Goal: Task Accomplishment & Management: Manage account settings

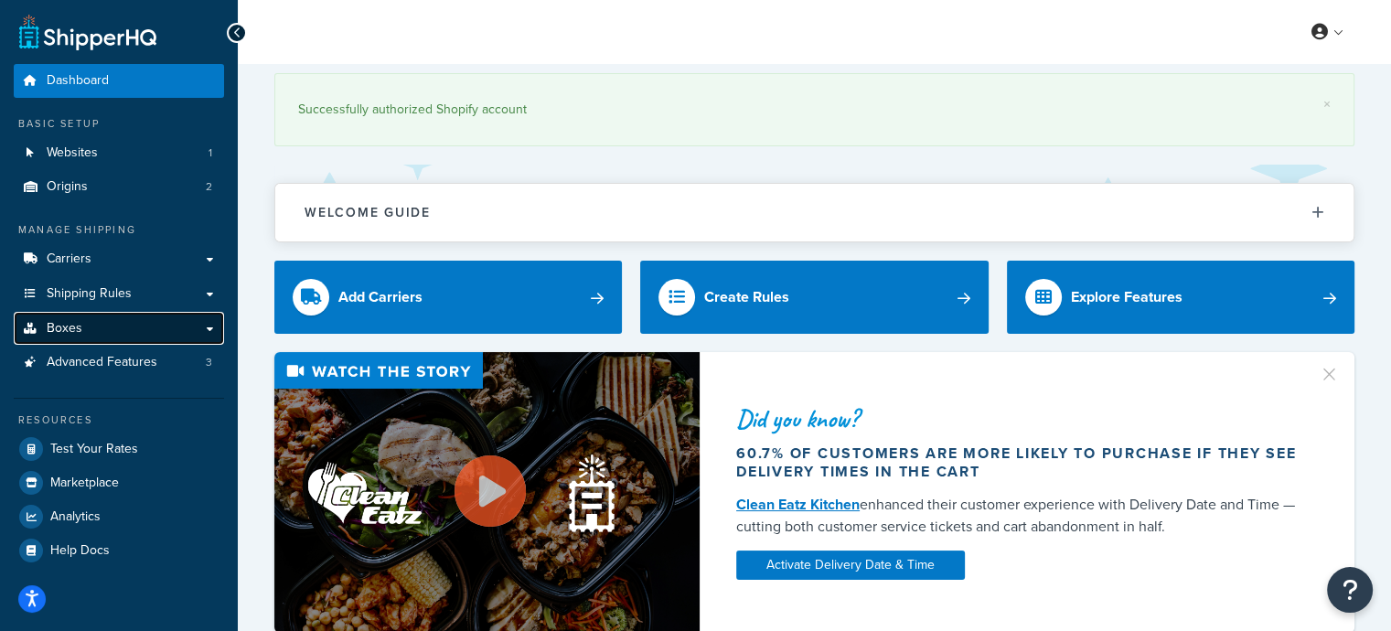
click at [80, 324] on link "Boxes" at bounding box center [119, 329] width 210 height 34
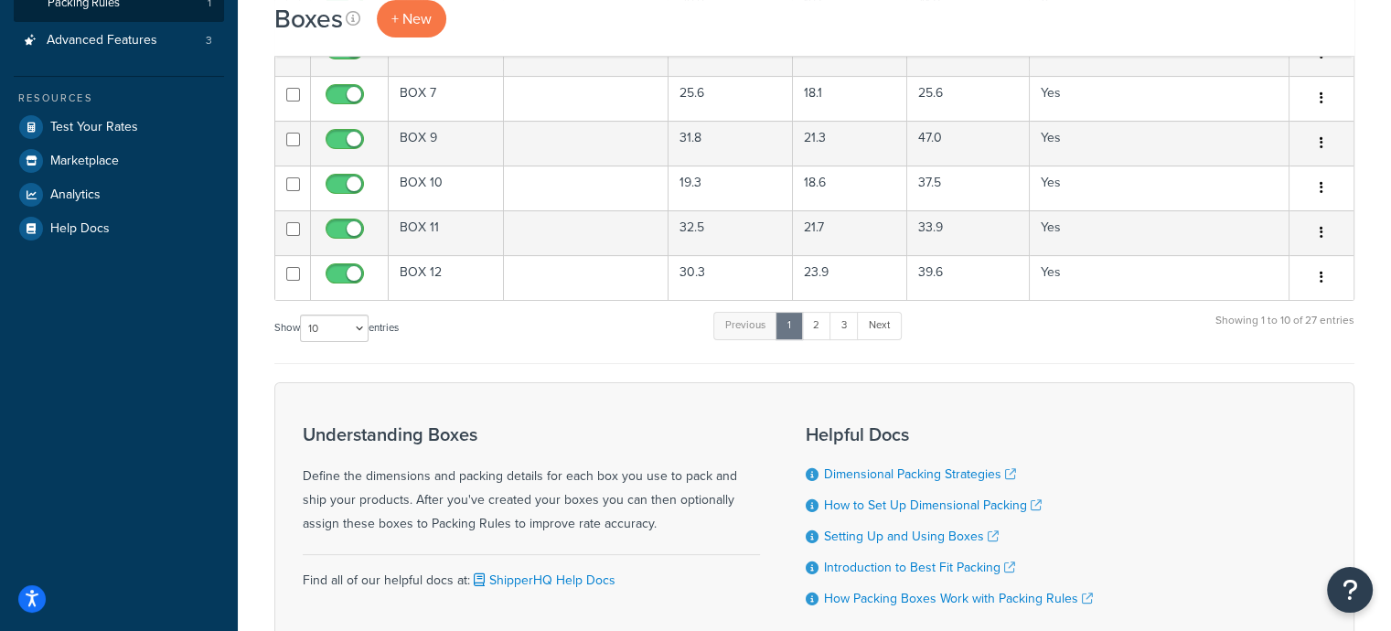
scroll to position [457, 0]
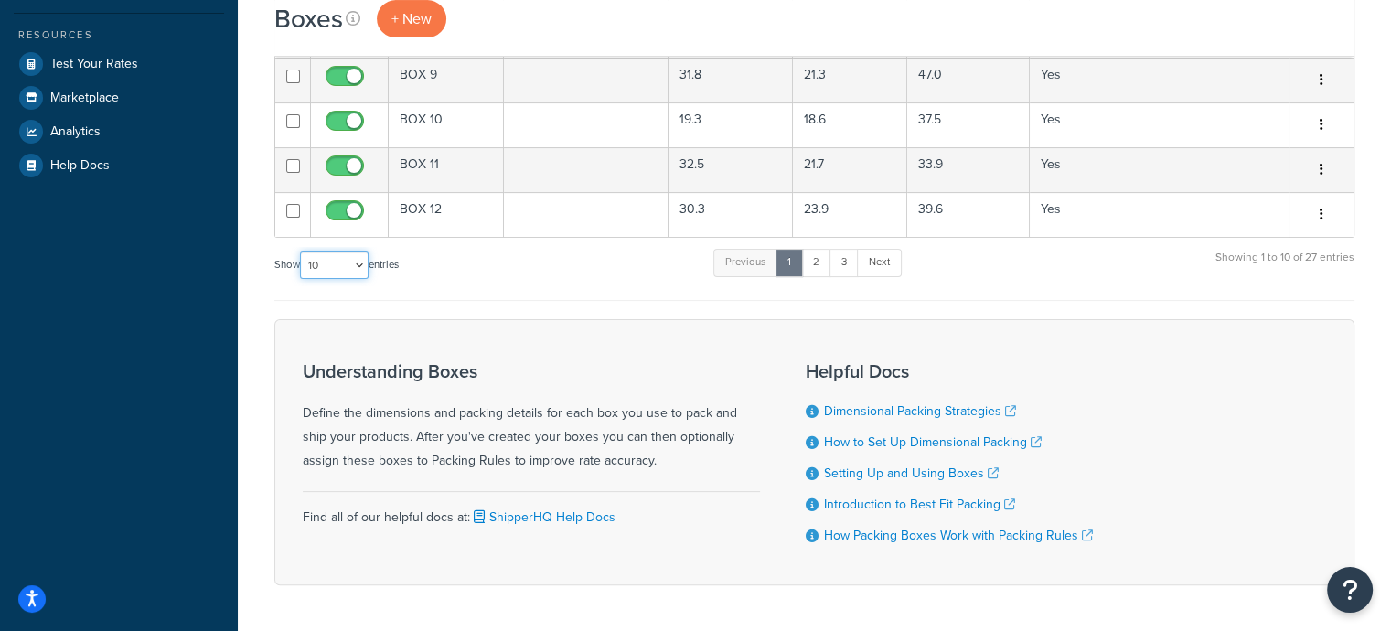
click at [330, 257] on select "10 15 25 50 100 1000" at bounding box center [334, 265] width 69 height 27
select select "50"
click at [302, 252] on select "10 15 25 50 100 1000" at bounding box center [334, 265] width 69 height 27
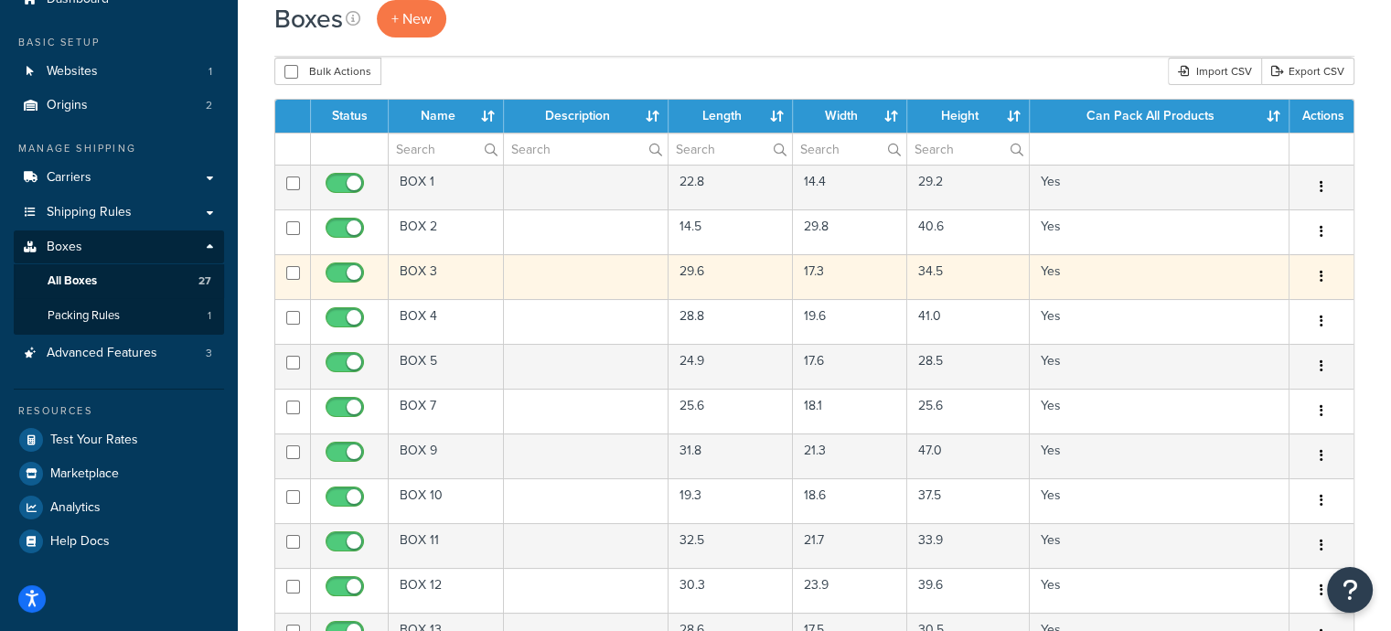
scroll to position [91, 0]
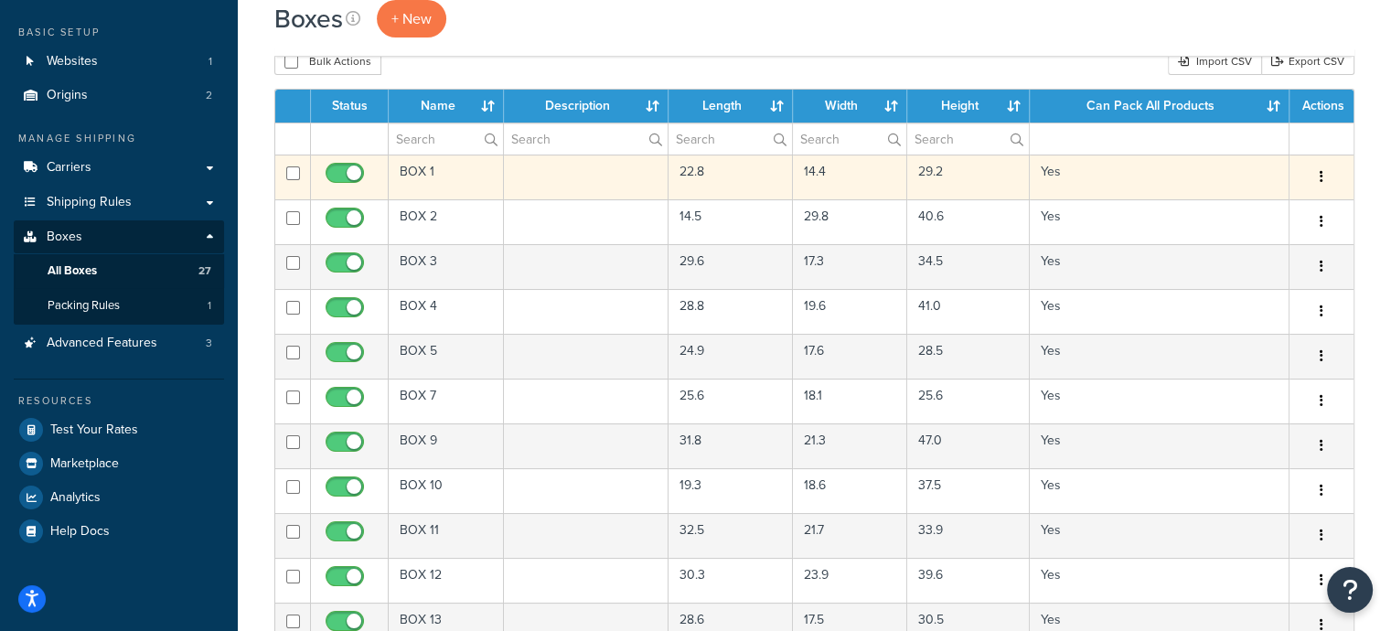
click at [1322, 177] on icon "button" at bounding box center [1322, 176] width 4 height 13
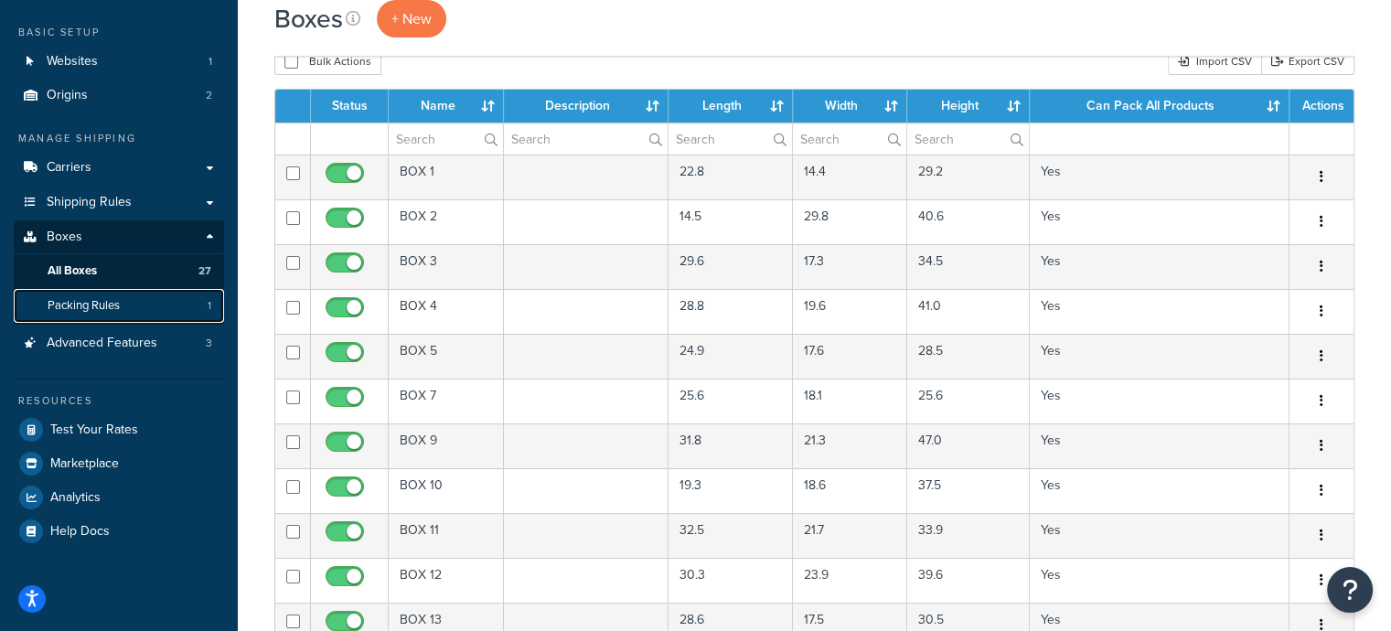
click at [102, 310] on span "Packing Rules" at bounding box center [84, 306] width 72 height 16
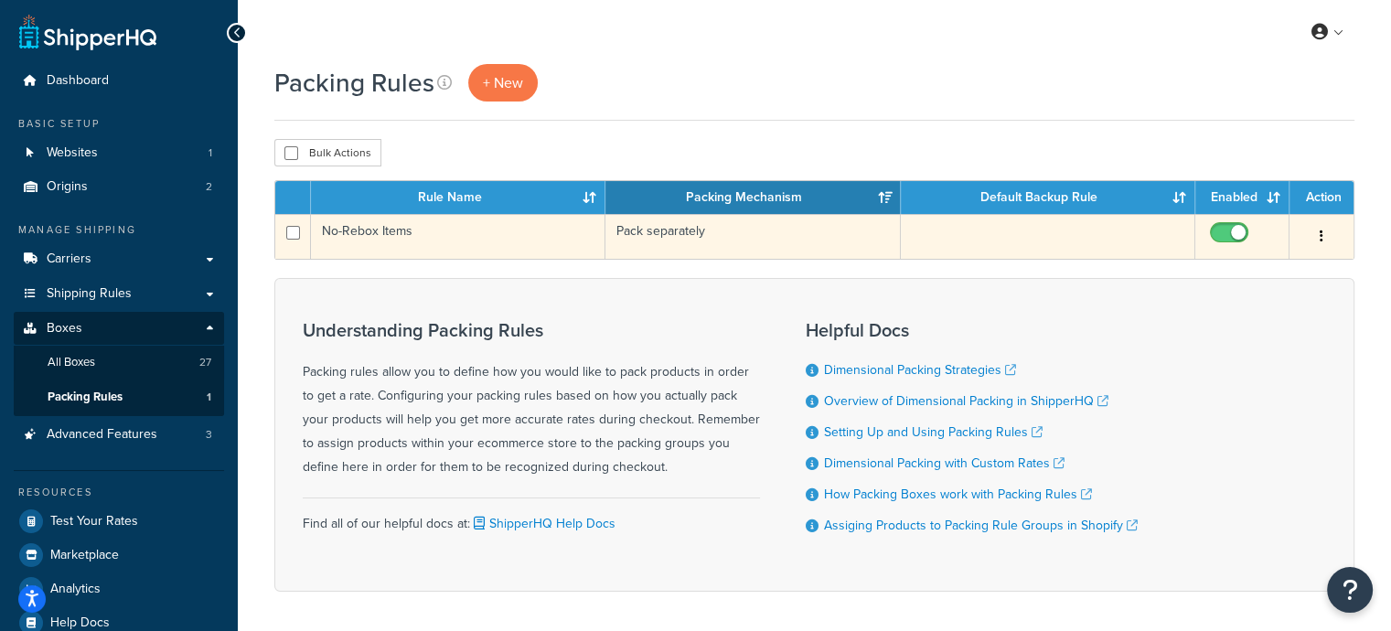
click at [552, 247] on td "No-Rebox Items" at bounding box center [458, 236] width 295 height 45
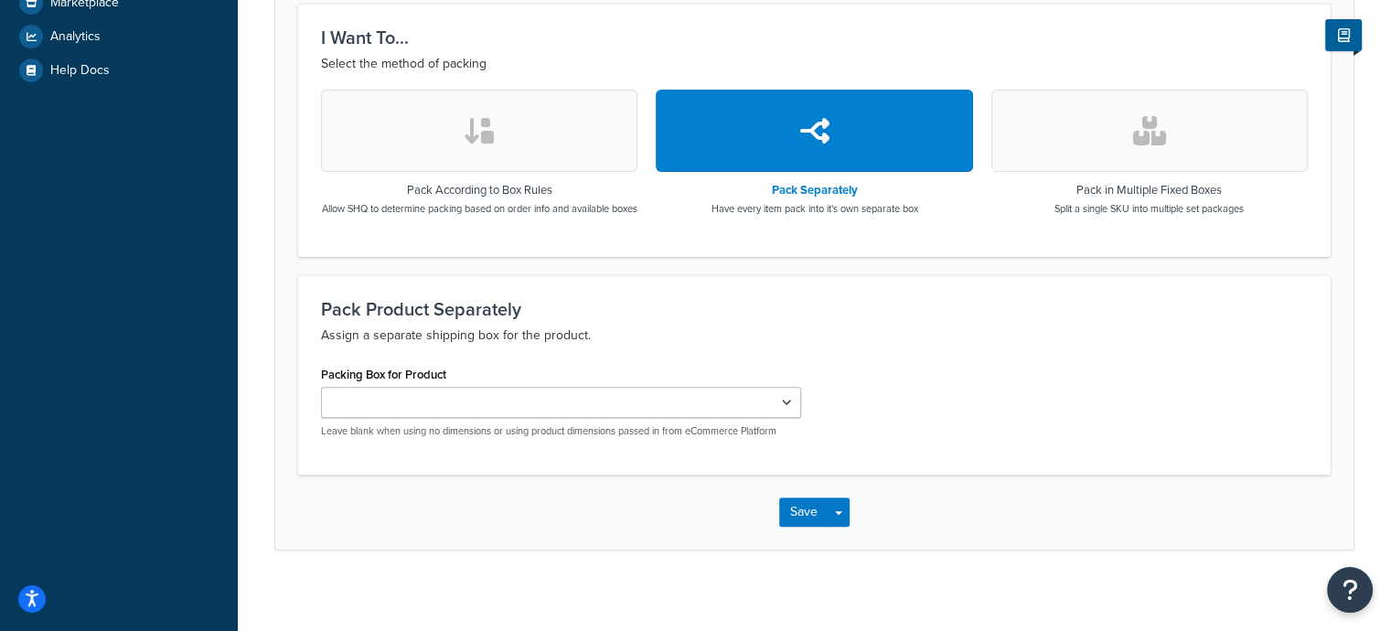
scroll to position [576, 0]
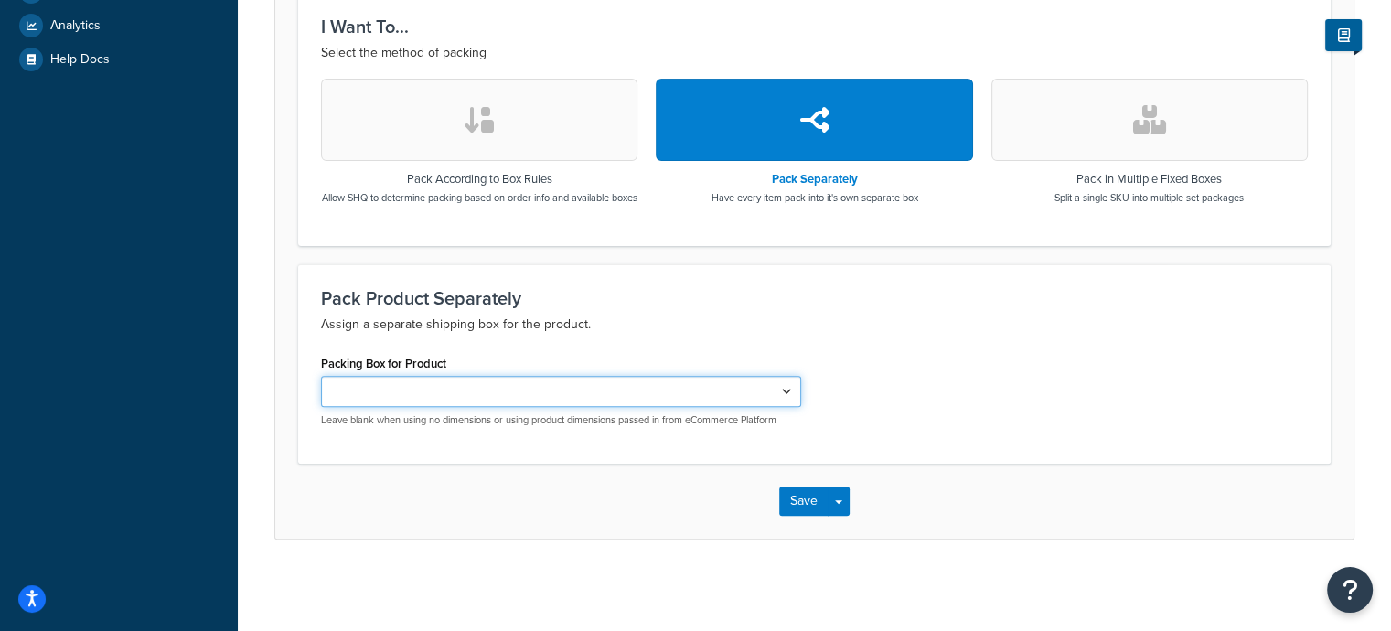
click at [560, 390] on select "Packing Box for Product" at bounding box center [561, 391] width 480 height 31
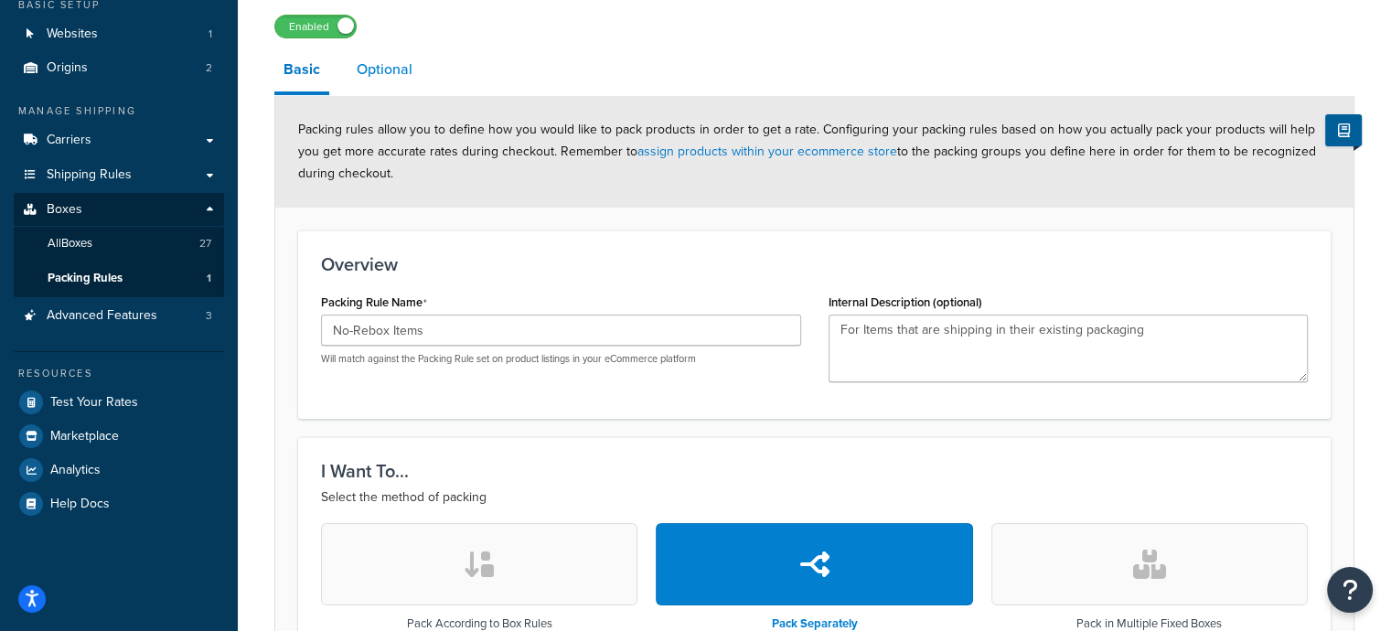
click at [392, 80] on link "Optional" at bounding box center [385, 70] width 74 height 44
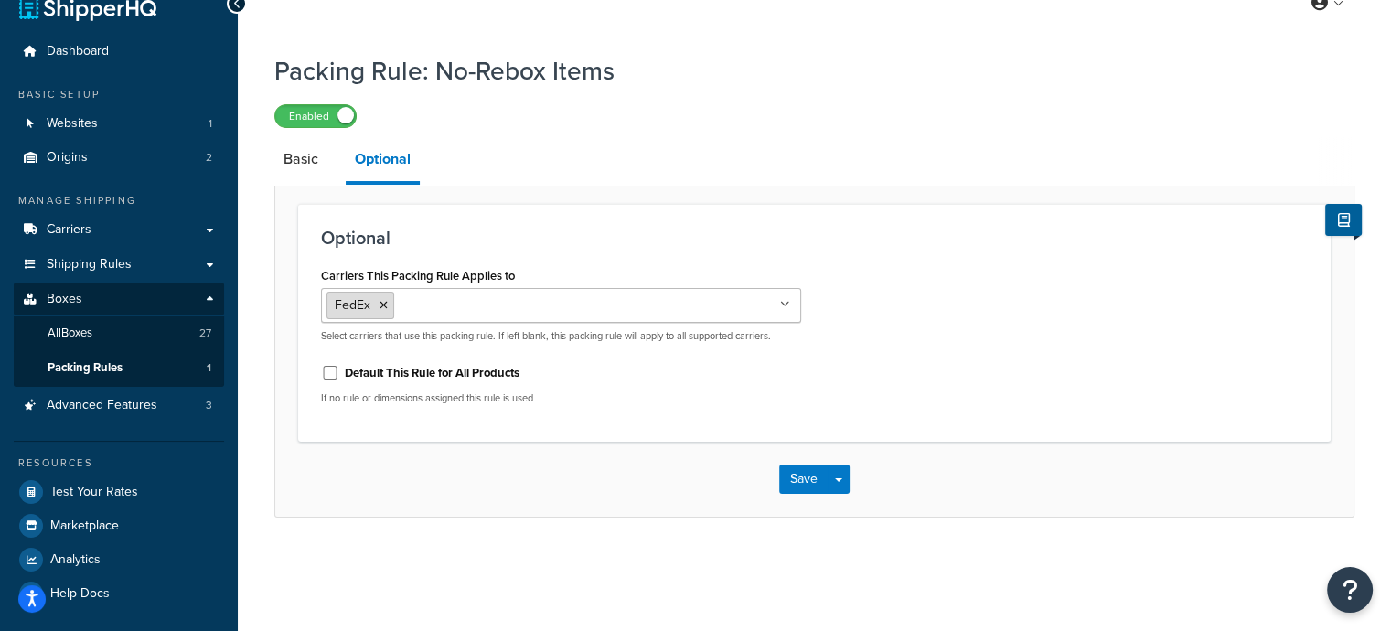
click at [384, 304] on icon at bounding box center [384, 305] width 8 height 11
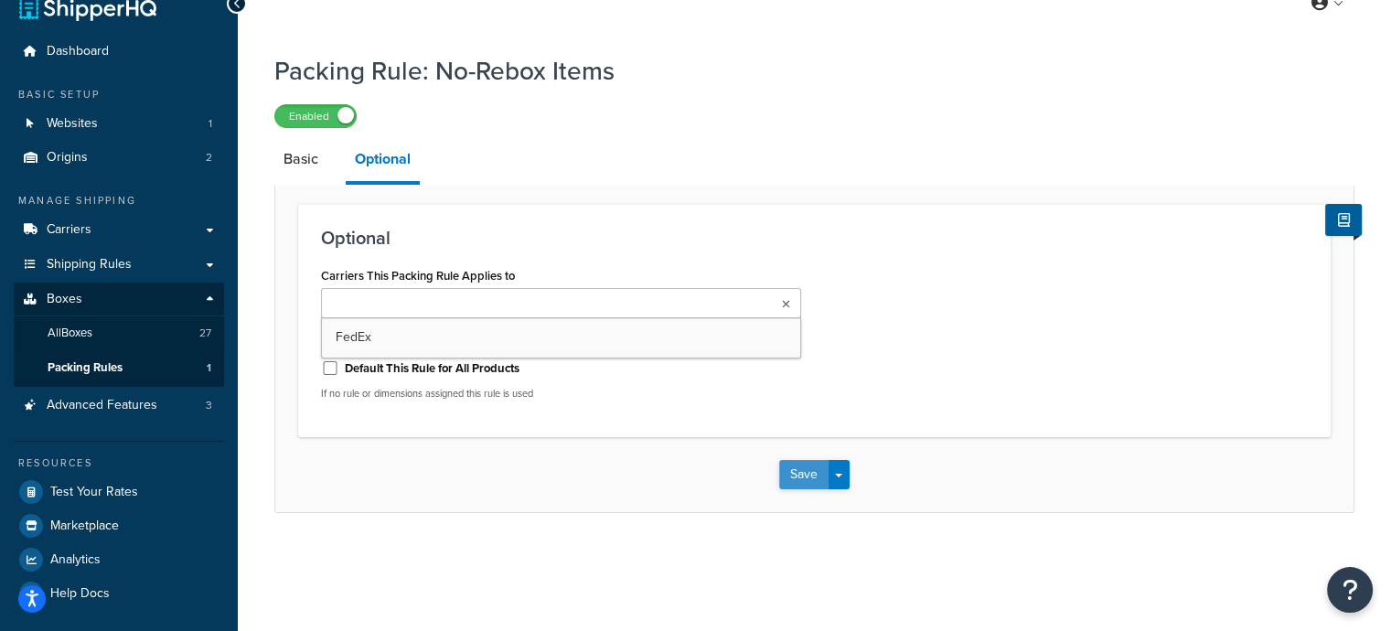
click at [811, 476] on button "Save" at bounding box center [803, 474] width 49 height 29
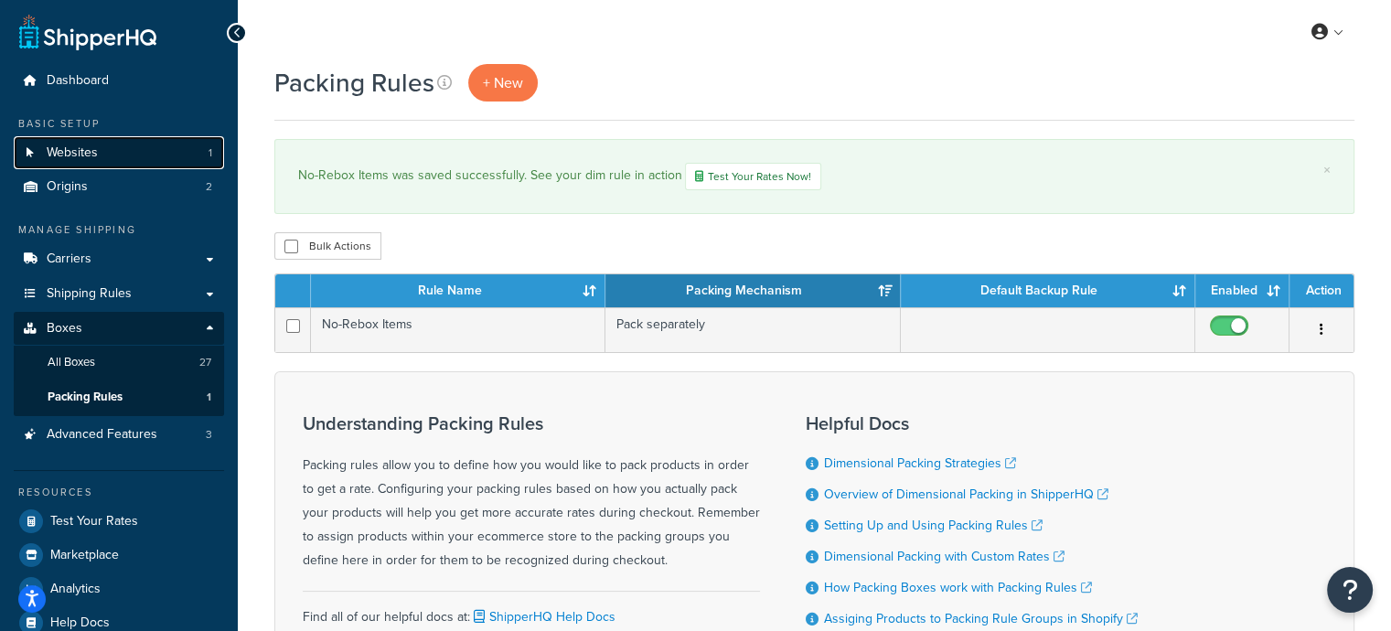
click at [92, 155] on span "Websites" at bounding box center [72, 153] width 51 height 16
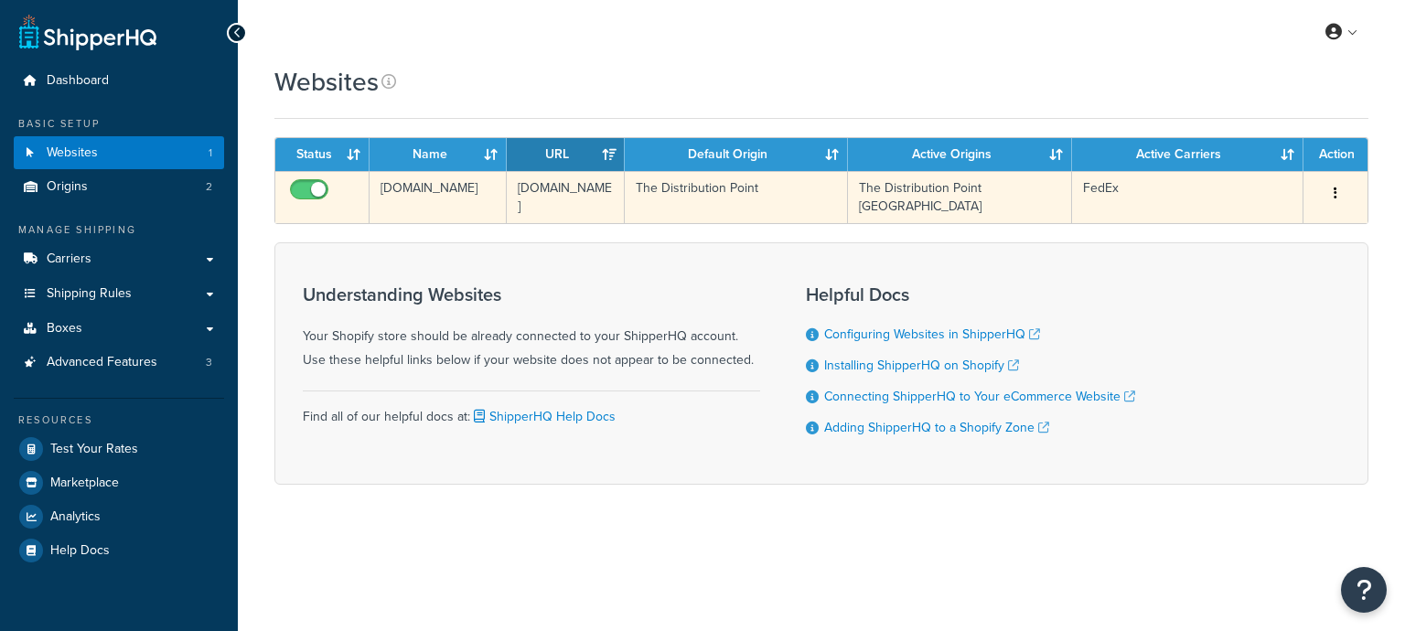
click at [773, 178] on td "The Distribution Point" at bounding box center [736, 197] width 223 height 52
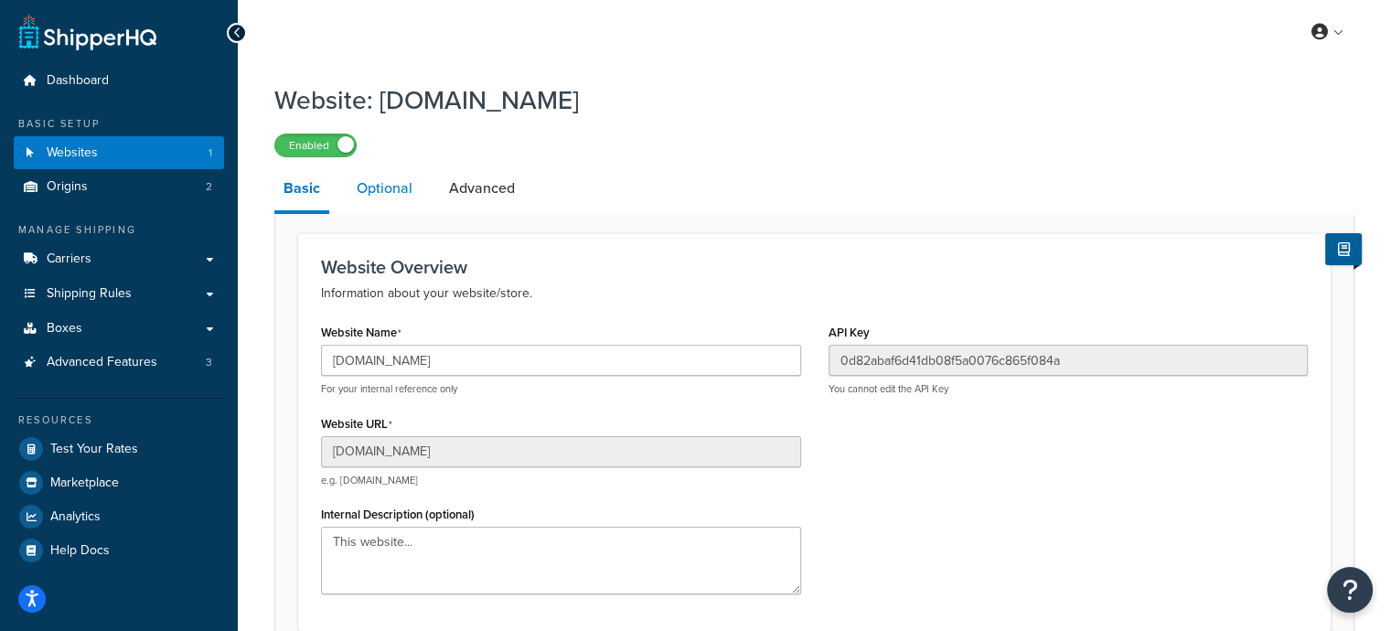
click at [406, 193] on link "Optional" at bounding box center [385, 188] width 74 height 44
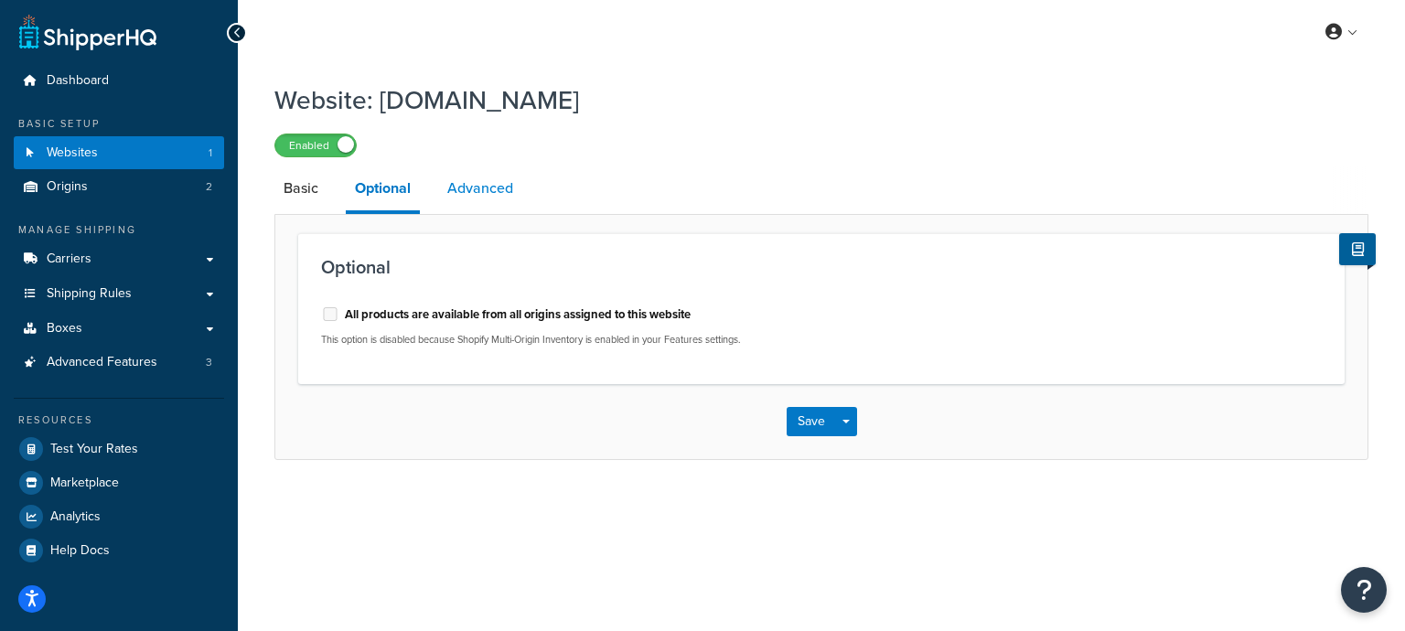
click at [467, 181] on link "Advanced" at bounding box center [480, 188] width 84 height 44
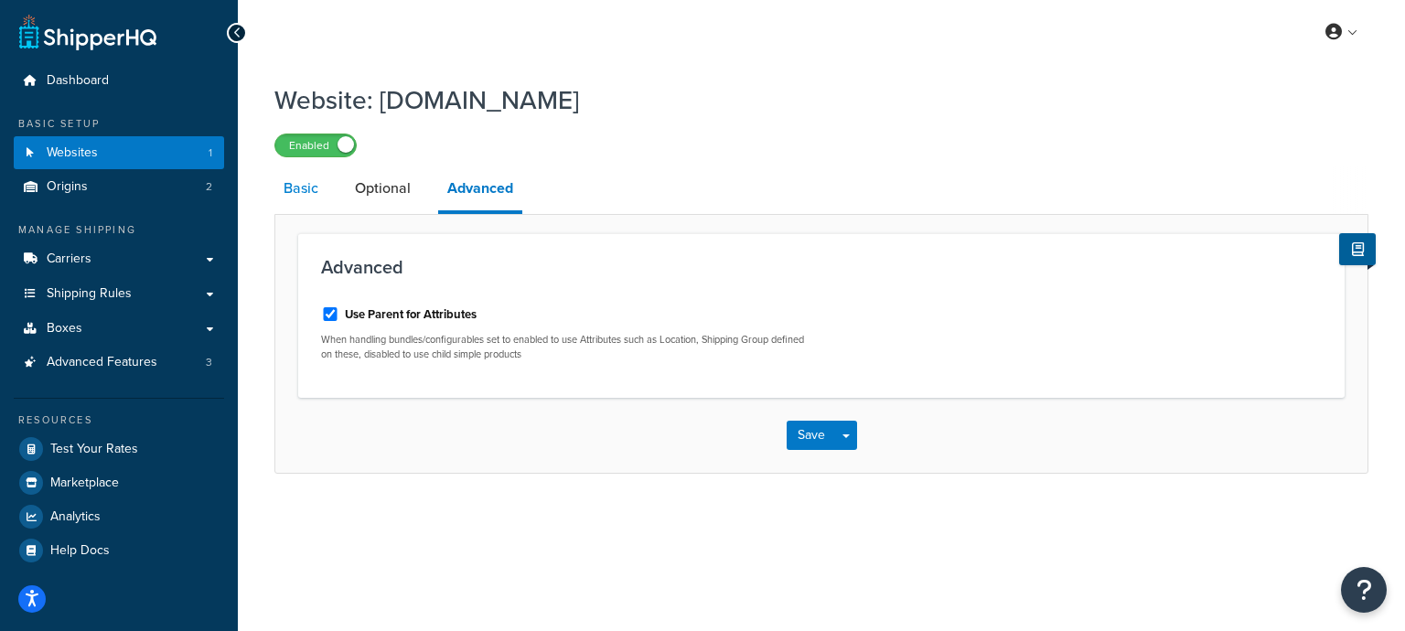
click at [290, 189] on link "Basic" at bounding box center [300, 188] width 53 height 44
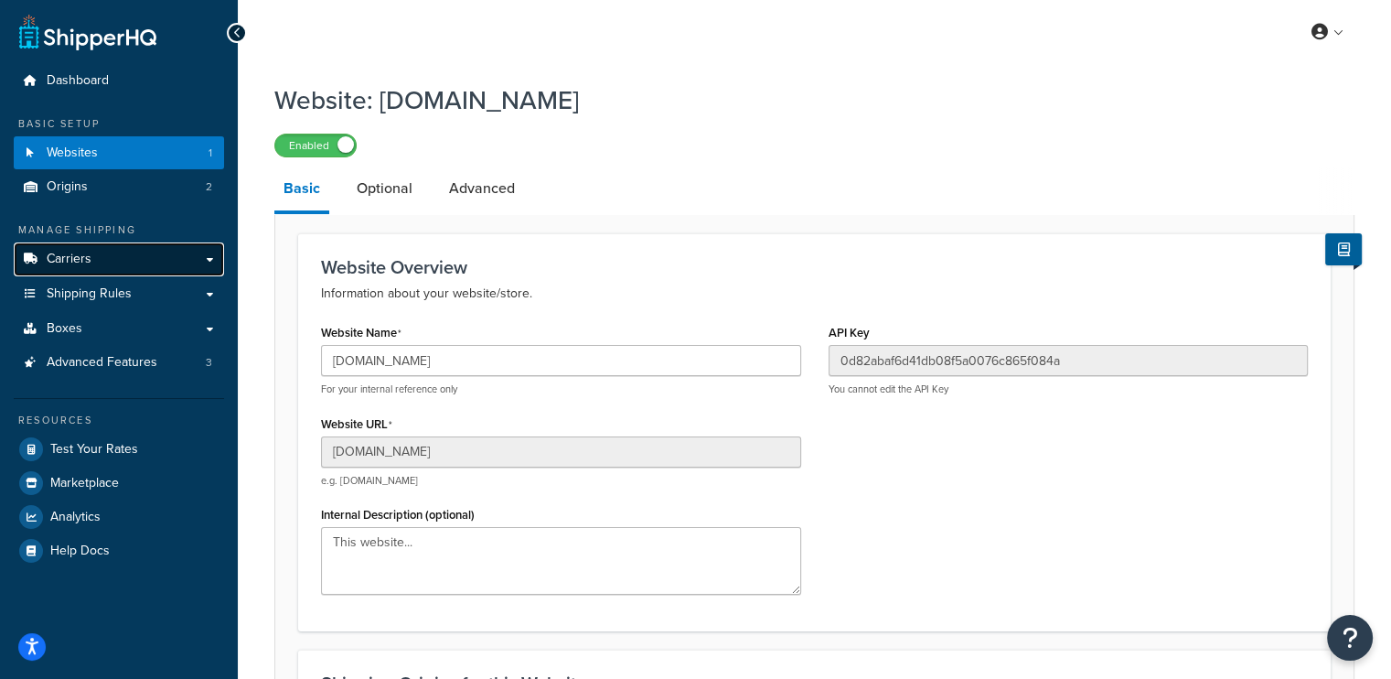
click at [98, 255] on link "Carriers" at bounding box center [119, 259] width 210 height 34
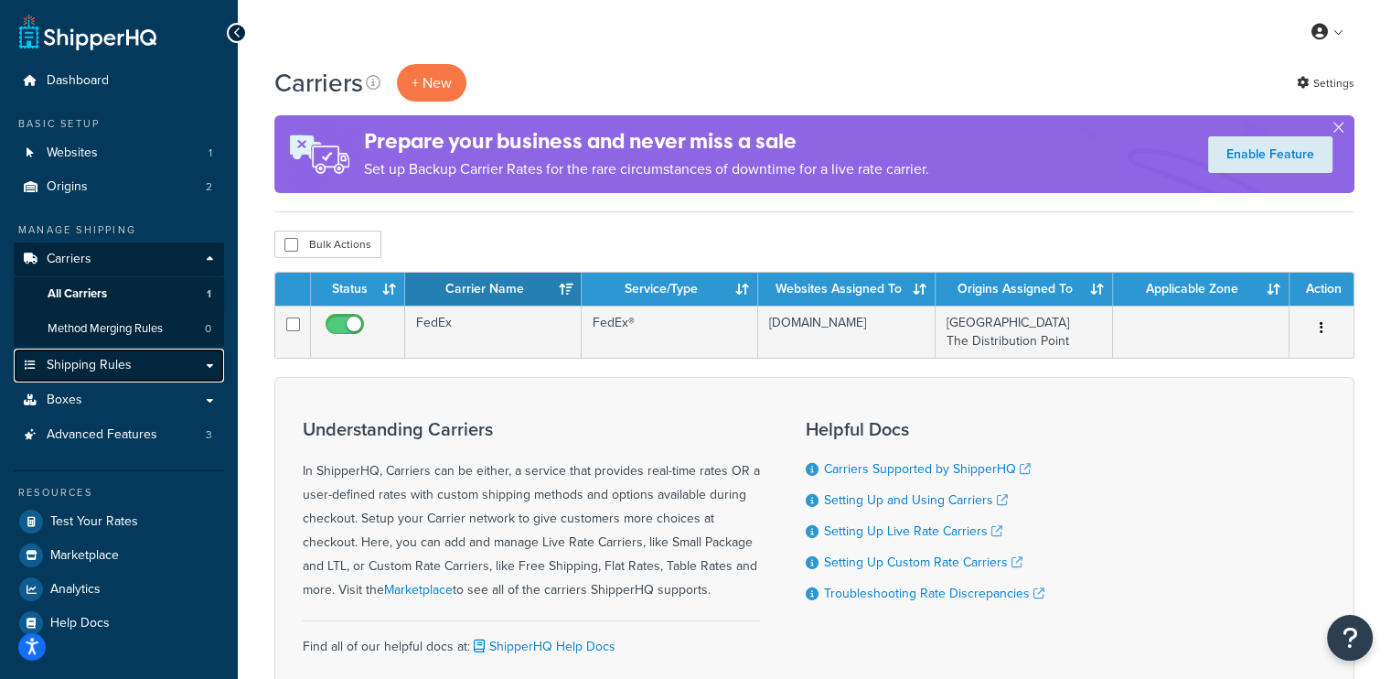
click at [161, 364] on link "Shipping Rules" at bounding box center [119, 366] width 210 height 34
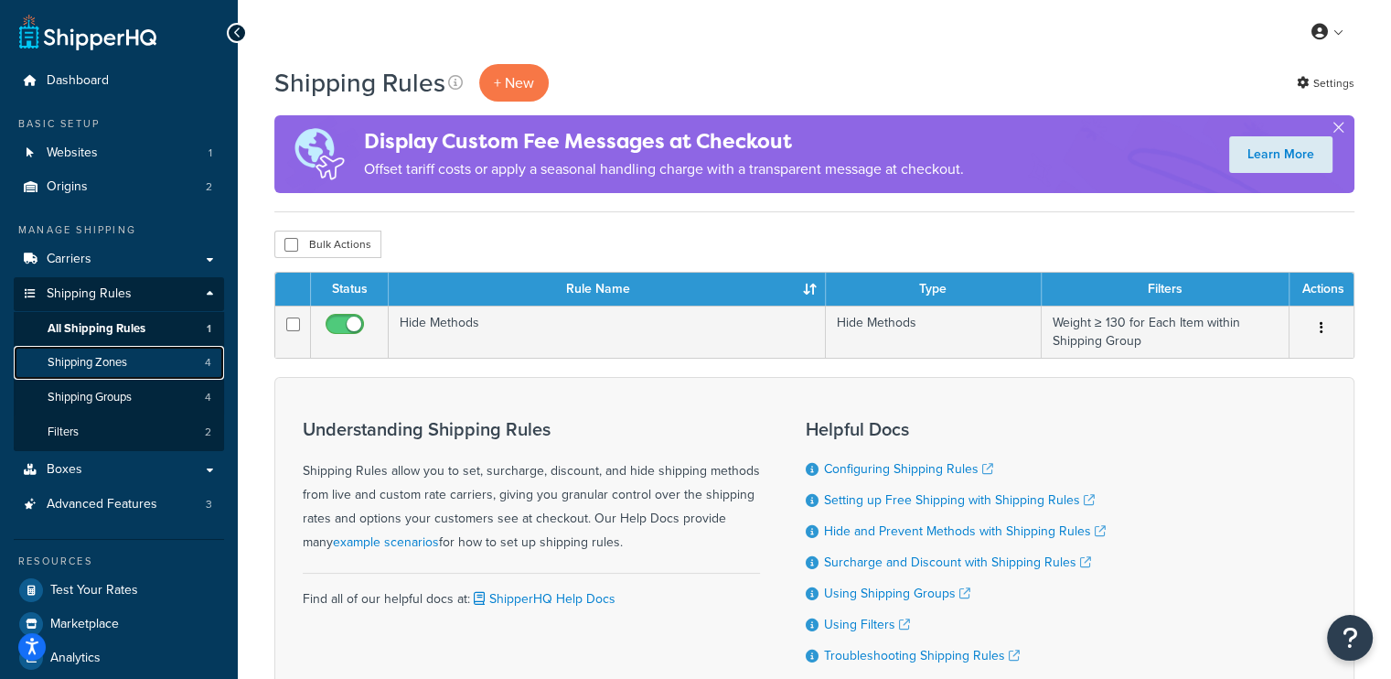
click at [131, 365] on link "Shipping Zones 4" at bounding box center [119, 363] width 210 height 34
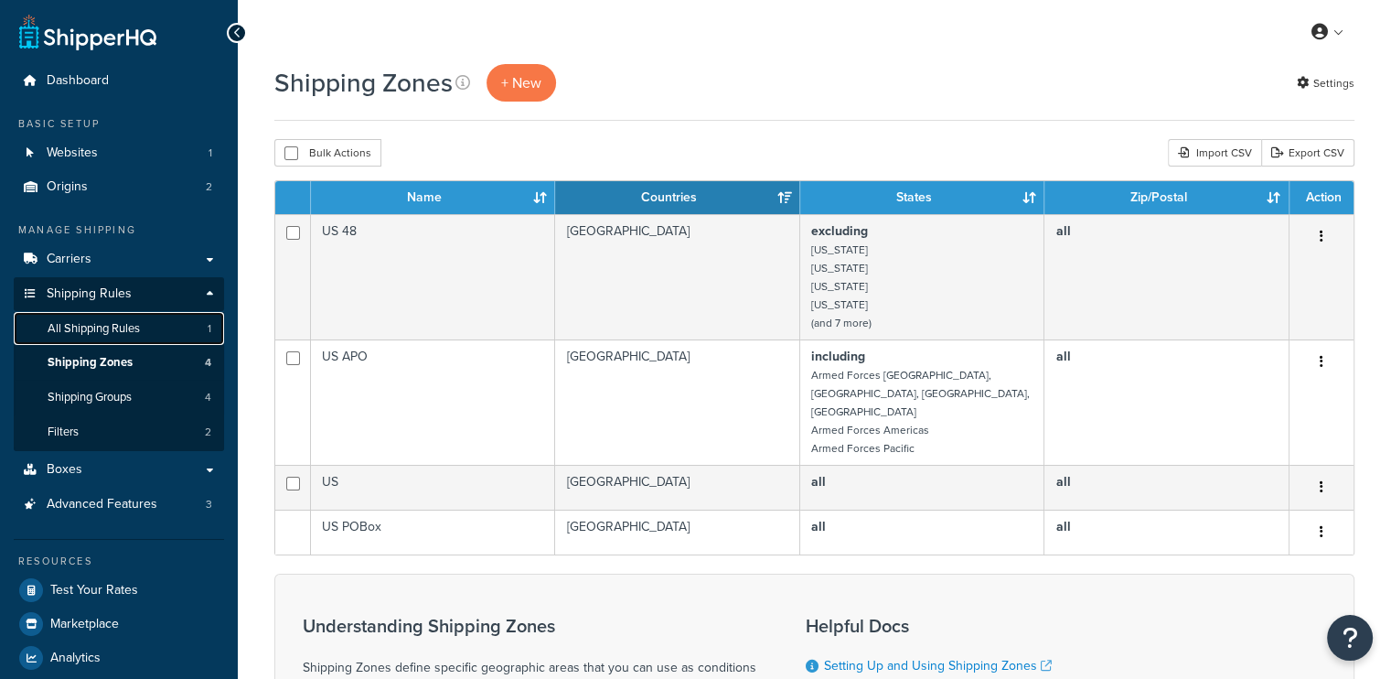
click at [117, 342] on link "All Shipping Rules 1" at bounding box center [119, 329] width 210 height 34
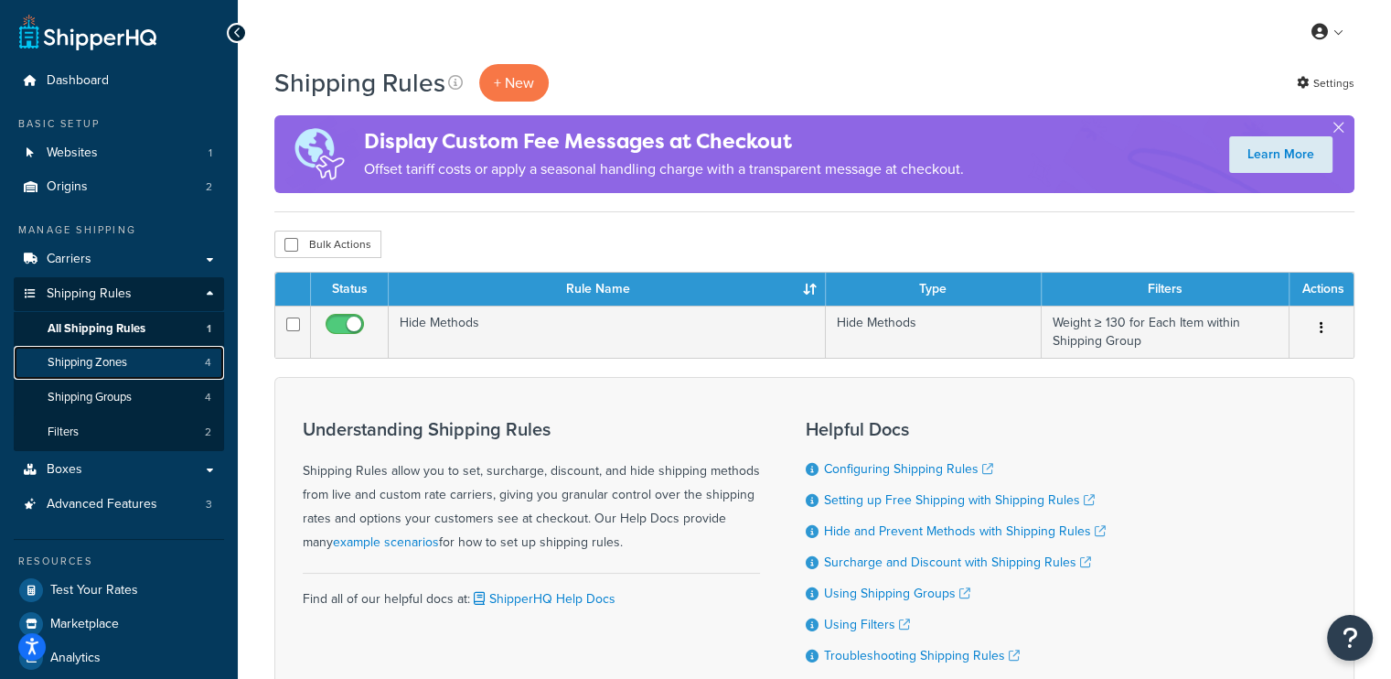
click at [102, 362] on span "Shipping Zones" at bounding box center [88, 363] width 80 height 16
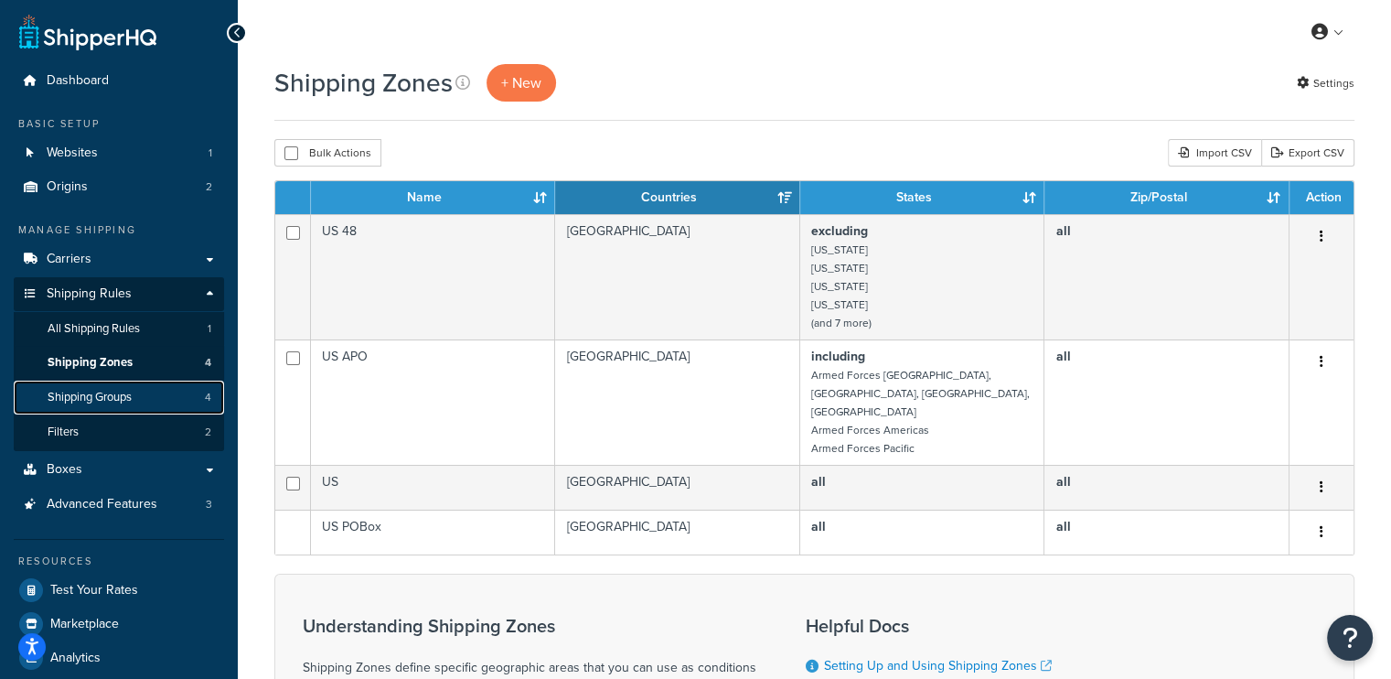
click at [81, 392] on span "Shipping Groups" at bounding box center [90, 398] width 84 height 16
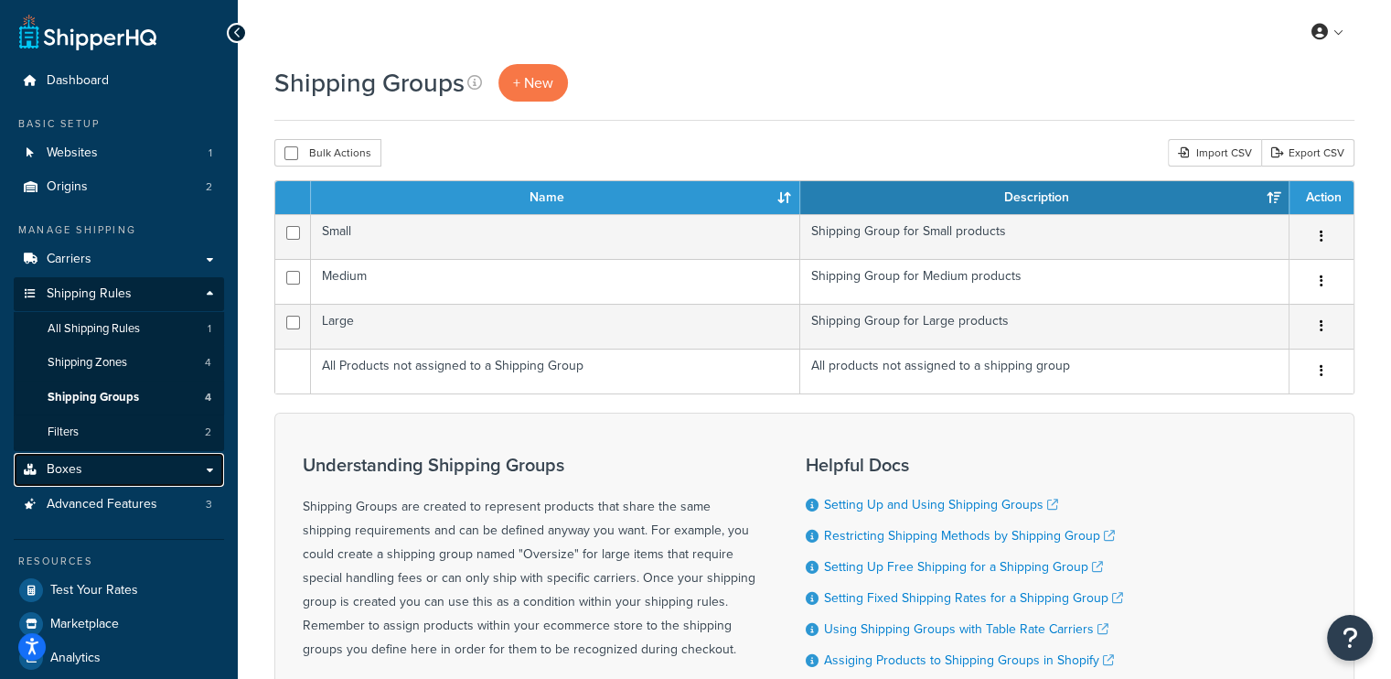
click at [88, 467] on link "Boxes" at bounding box center [119, 470] width 210 height 34
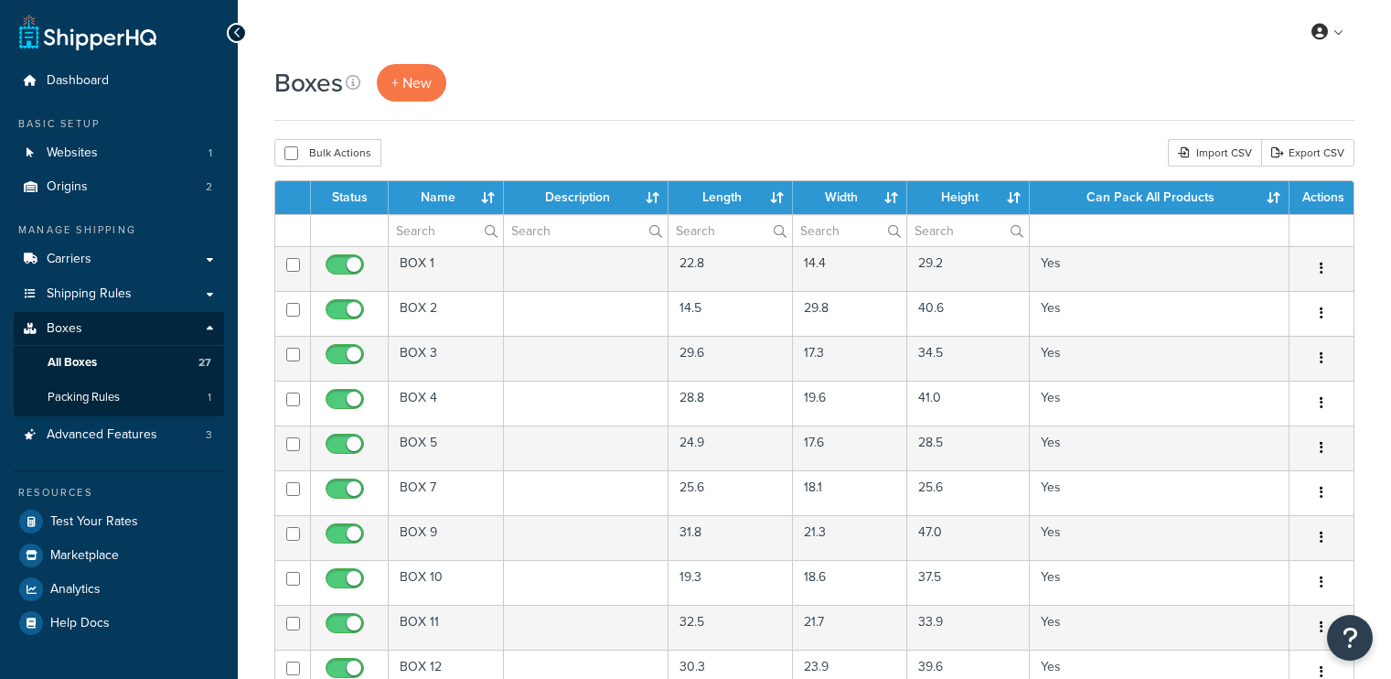
select select "50"
click at [926, 61] on div "My Profile Billing Global Settings Contact Us Logout" at bounding box center [815, 32] width 1154 height 64
